Goal: Navigation & Orientation: Find specific page/section

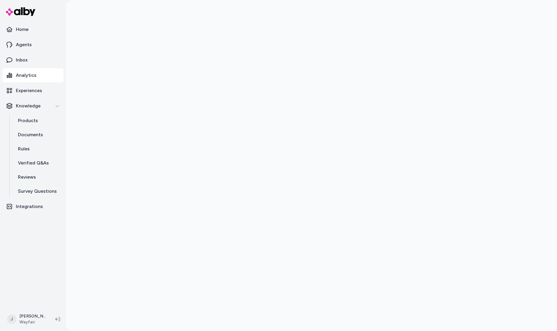
click at [82, 105] on div at bounding box center [311, 165] width 491 height 331
